Goal: Find specific page/section: Find specific page/section

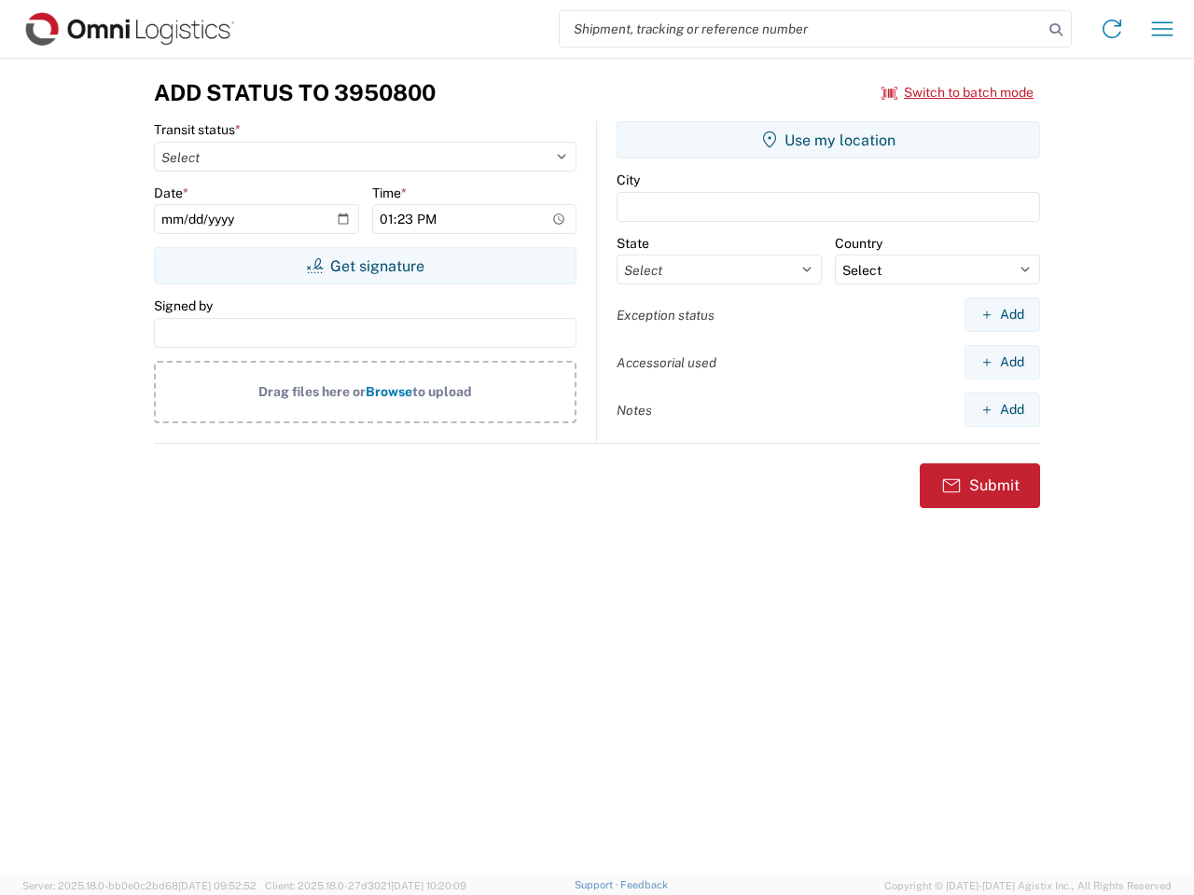
click at [801, 29] on input "search" at bounding box center [801, 28] width 483 height 35
click at [1056, 30] on icon at bounding box center [1056, 30] width 26 height 26
click at [1112, 29] on icon at bounding box center [1112, 29] width 30 height 30
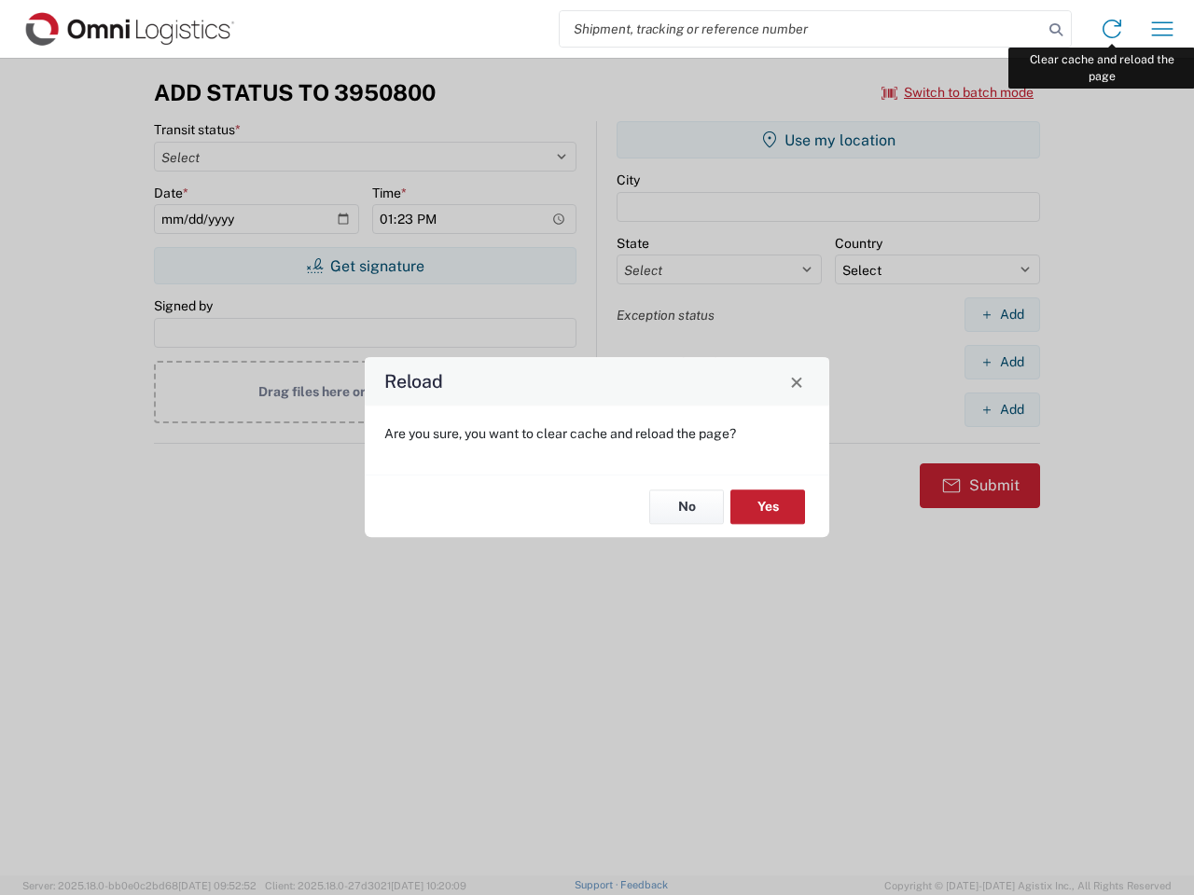
click at [1162, 29] on div "Reload Are you sure, you want to clear cache and reload the page? No Yes" at bounding box center [597, 447] width 1194 height 895
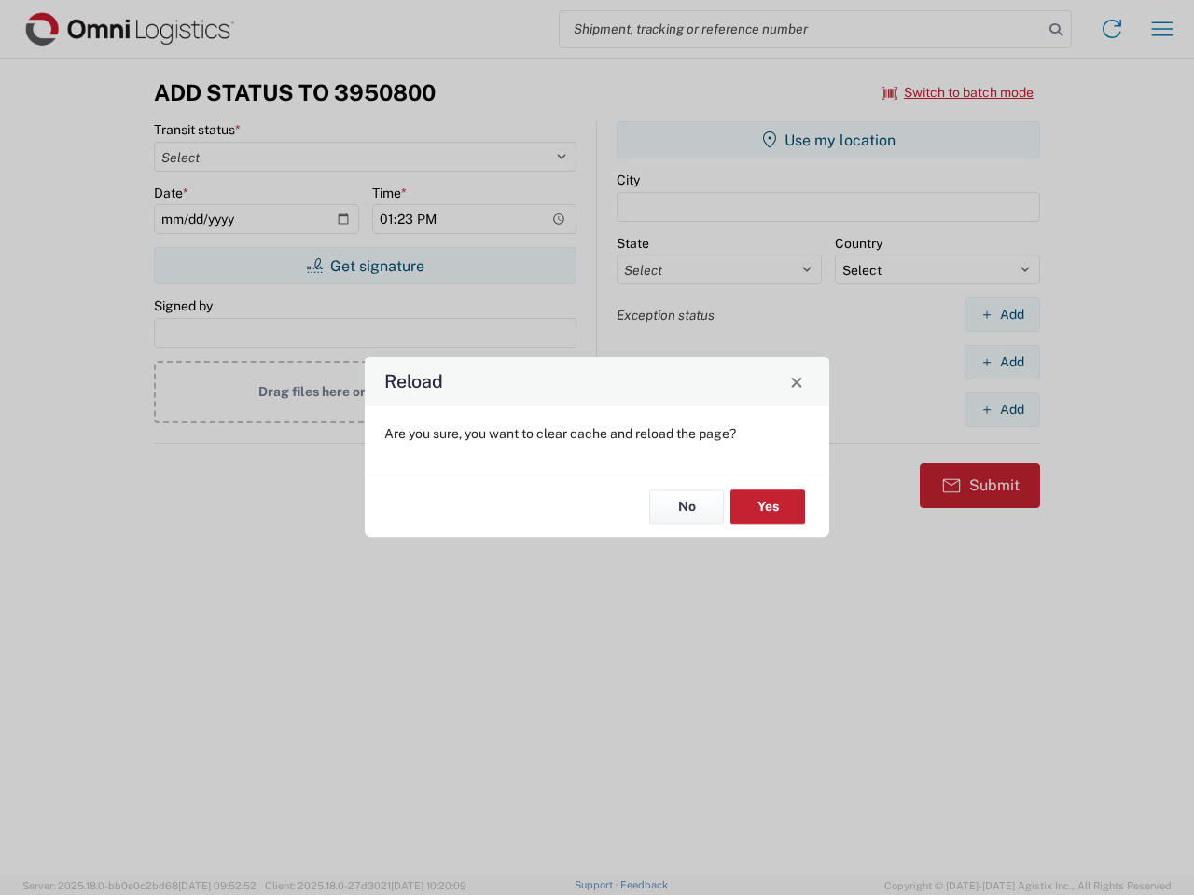
click at [958, 92] on div "Reload Are you sure, you want to clear cache and reload the page? No Yes" at bounding box center [597, 447] width 1194 height 895
click at [365, 266] on div "Reload Are you sure, you want to clear cache and reload the page? No Yes" at bounding box center [597, 447] width 1194 height 895
click at [828, 140] on div "Reload Are you sure, you want to clear cache and reload the page? No Yes" at bounding box center [597, 447] width 1194 height 895
click at [1002, 314] on div "Reload Are you sure, you want to clear cache and reload the page? No Yes" at bounding box center [597, 447] width 1194 height 895
click at [1002, 362] on div "Reload Are you sure, you want to clear cache and reload the page? No Yes" at bounding box center [597, 447] width 1194 height 895
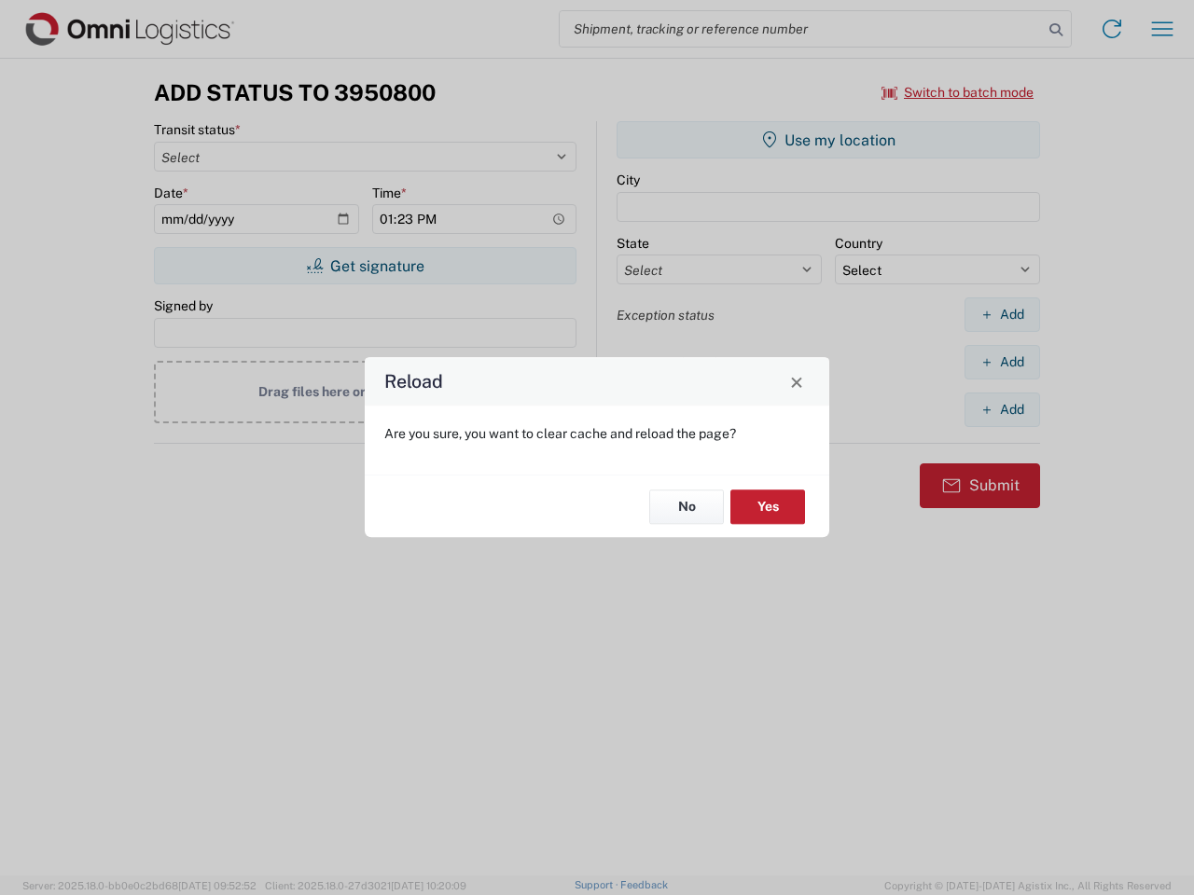
click at [1002, 409] on div "Reload Are you sure, you want to clear cache and reload the page? No Yes" at bounding box center [597, 447] width 1194 height 895
